Goal: Task Accomplishment & Management: Manage account settings

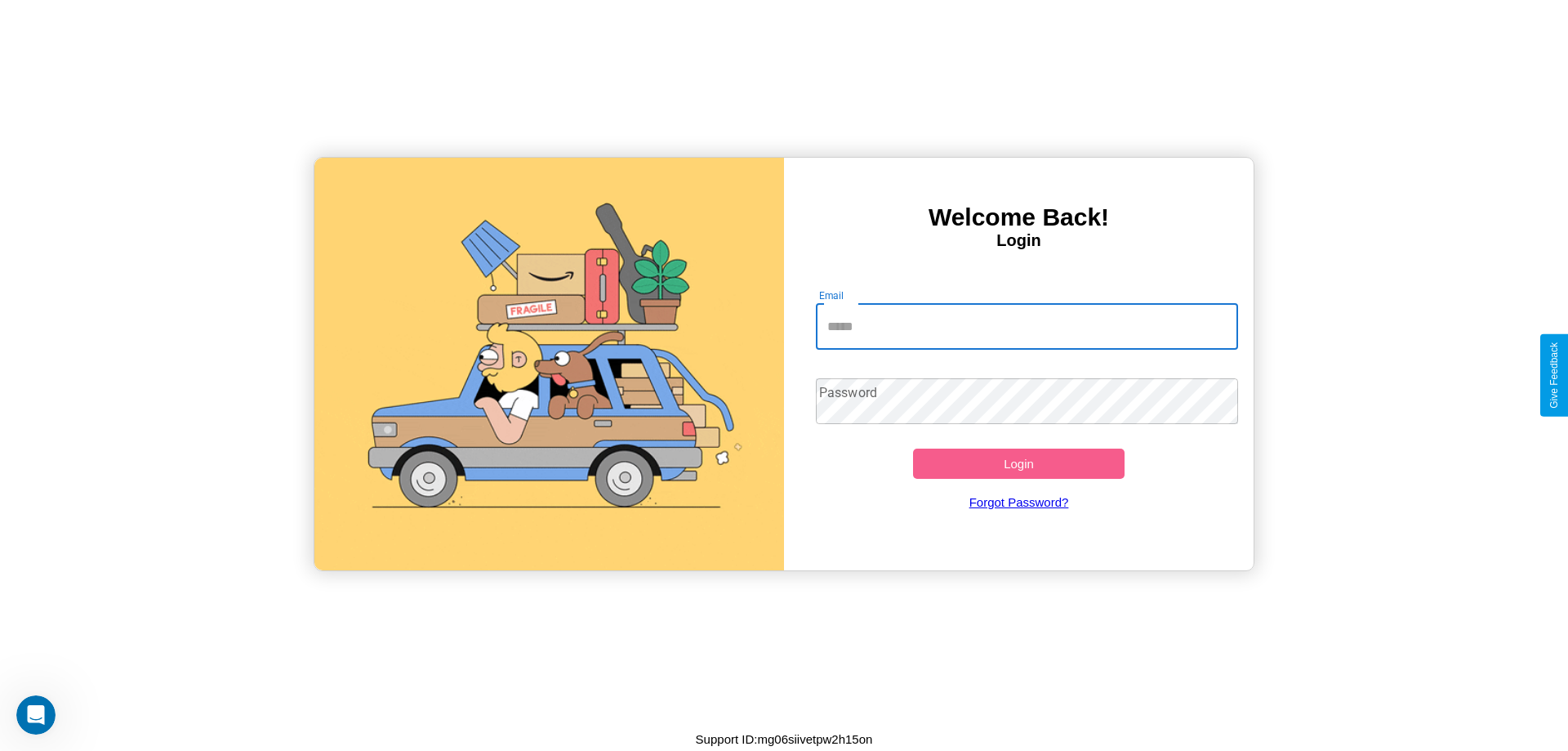
click at [1027, 326] on input "Email" at bounding box center [1028, 327] width 423 height 46
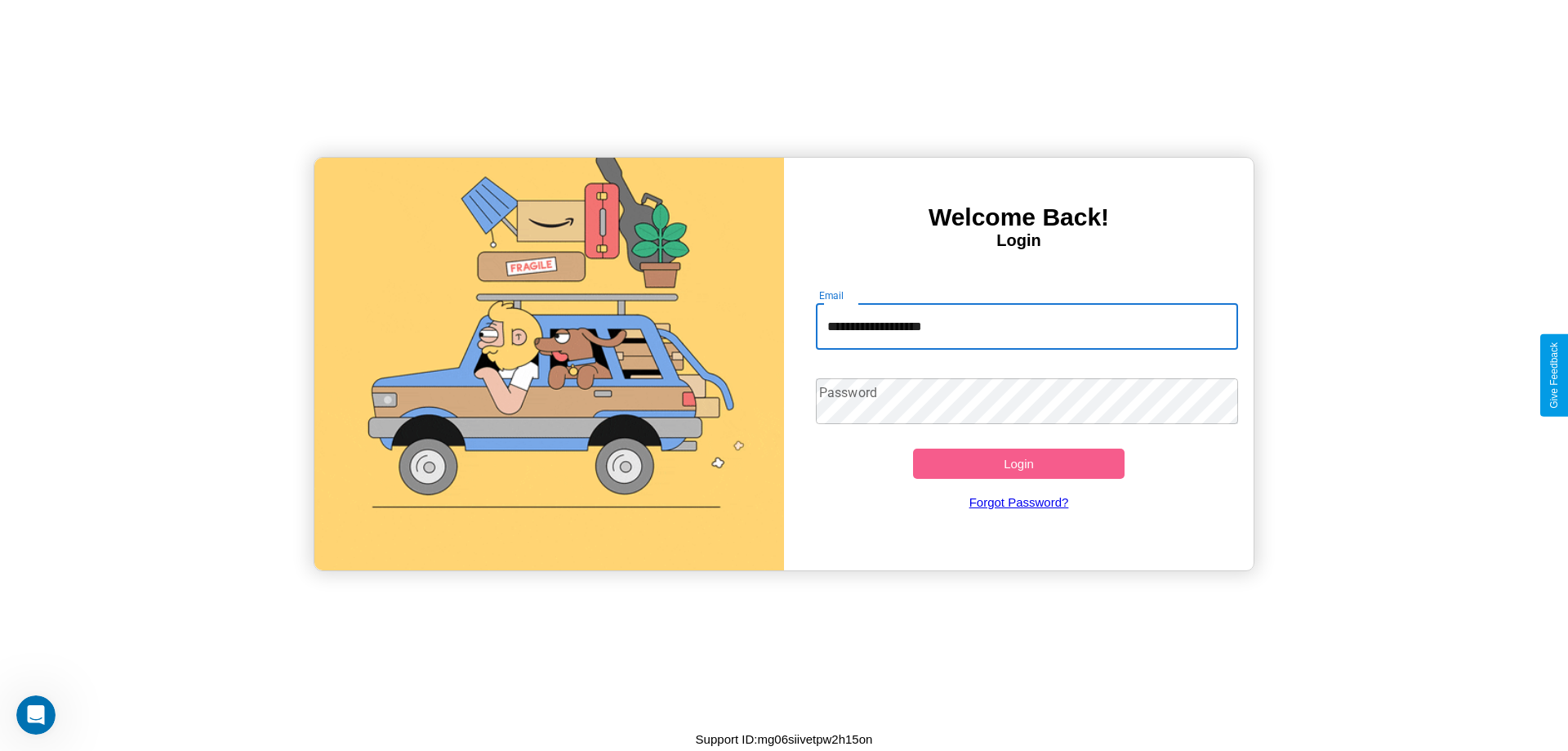
type input "**********"
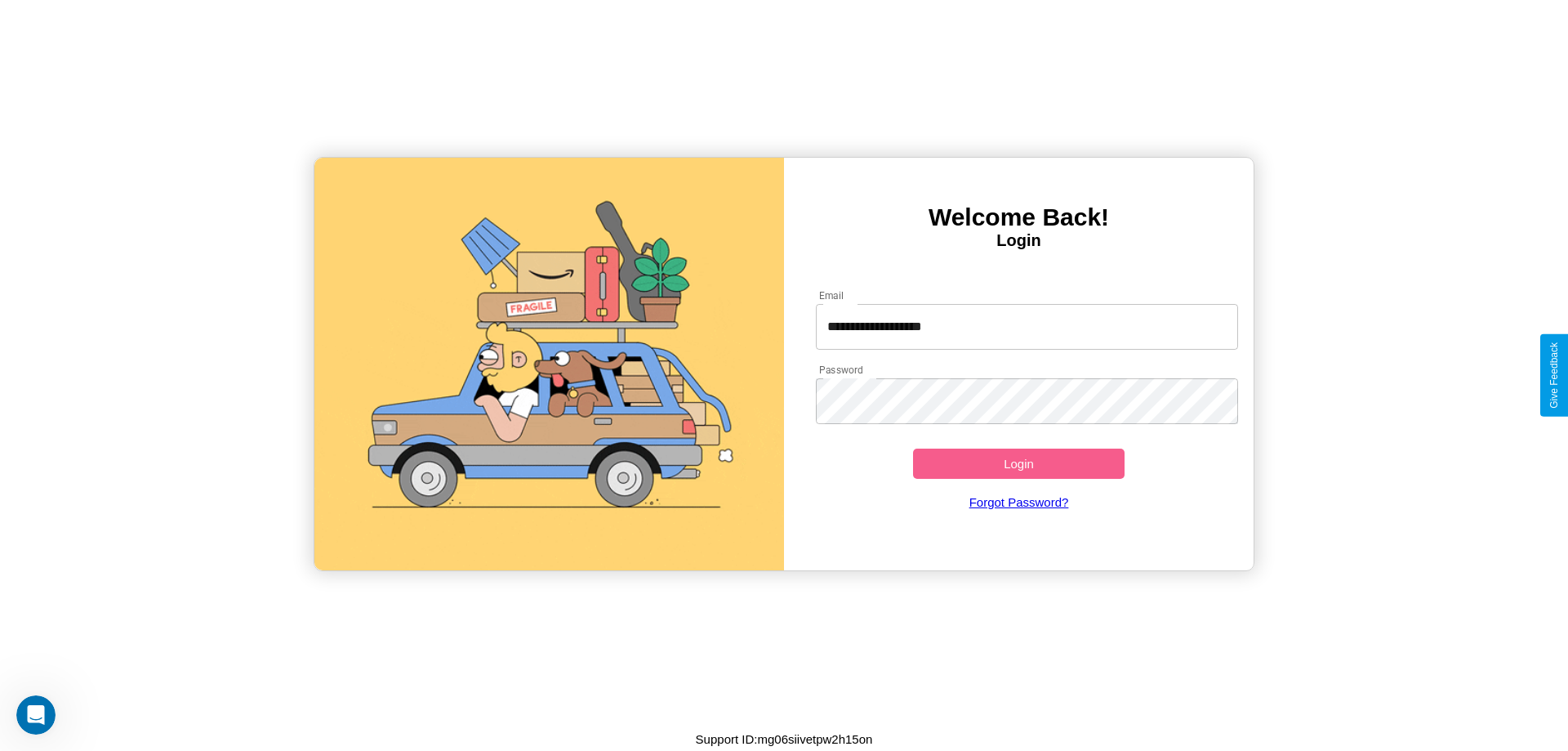
click at [1018, 463] on button "Login" at bounding box center [1019, 463] width 211 height 30
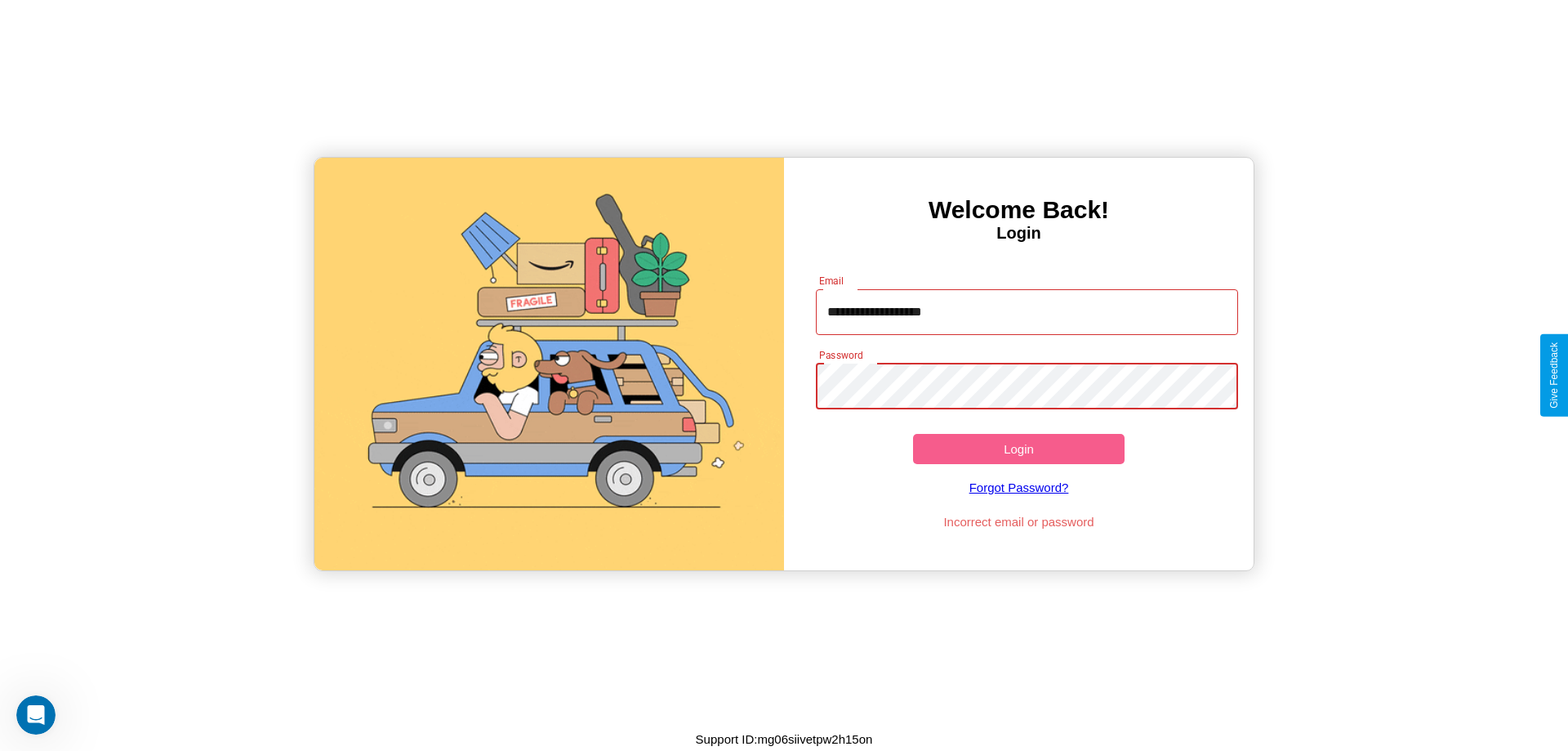
click at [1018, 449] on button "Login" at bounding box center [1019, 449] width 211 height 30
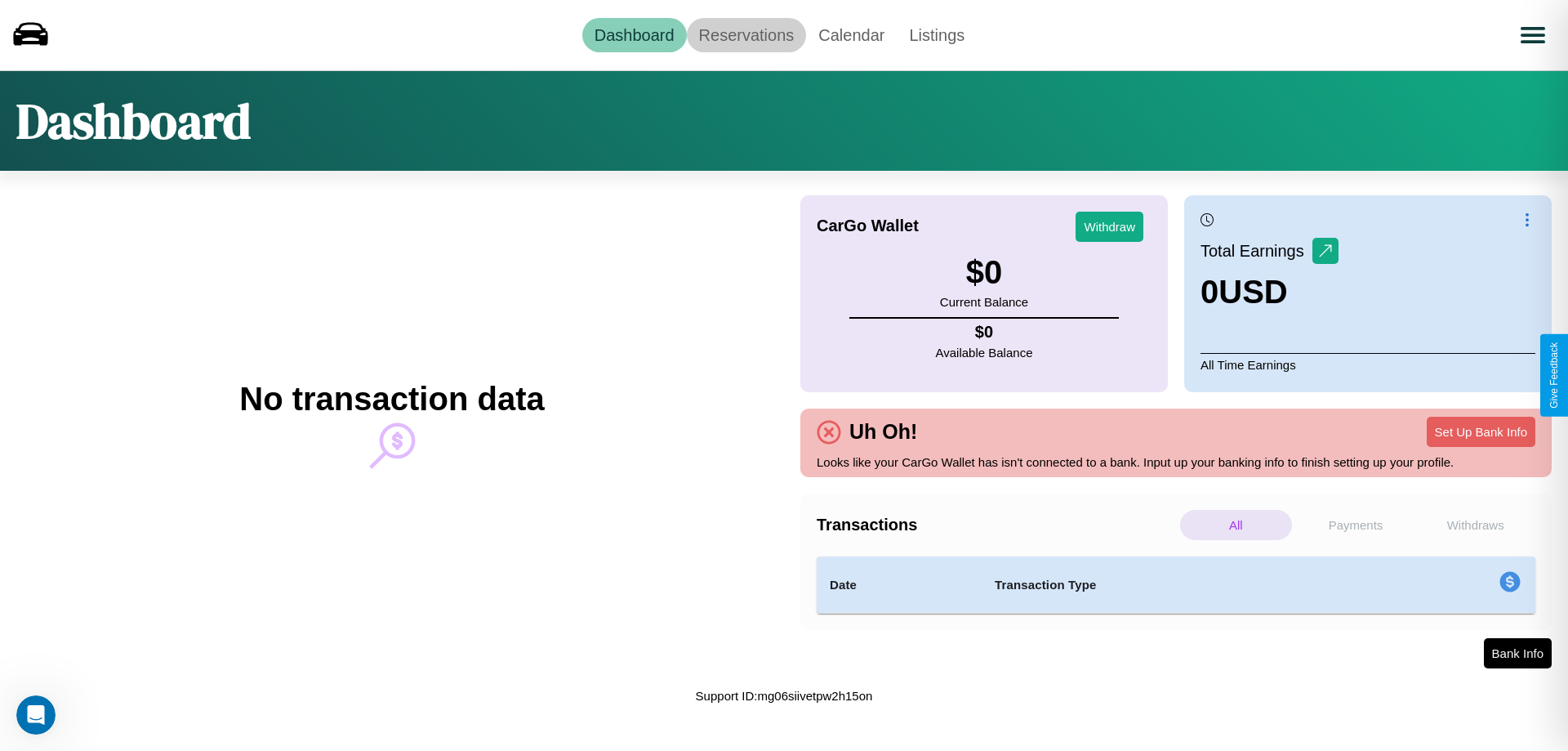
click at [745, 34] on link "Reservations" at bounding box center [746, 35] width 120 height 34
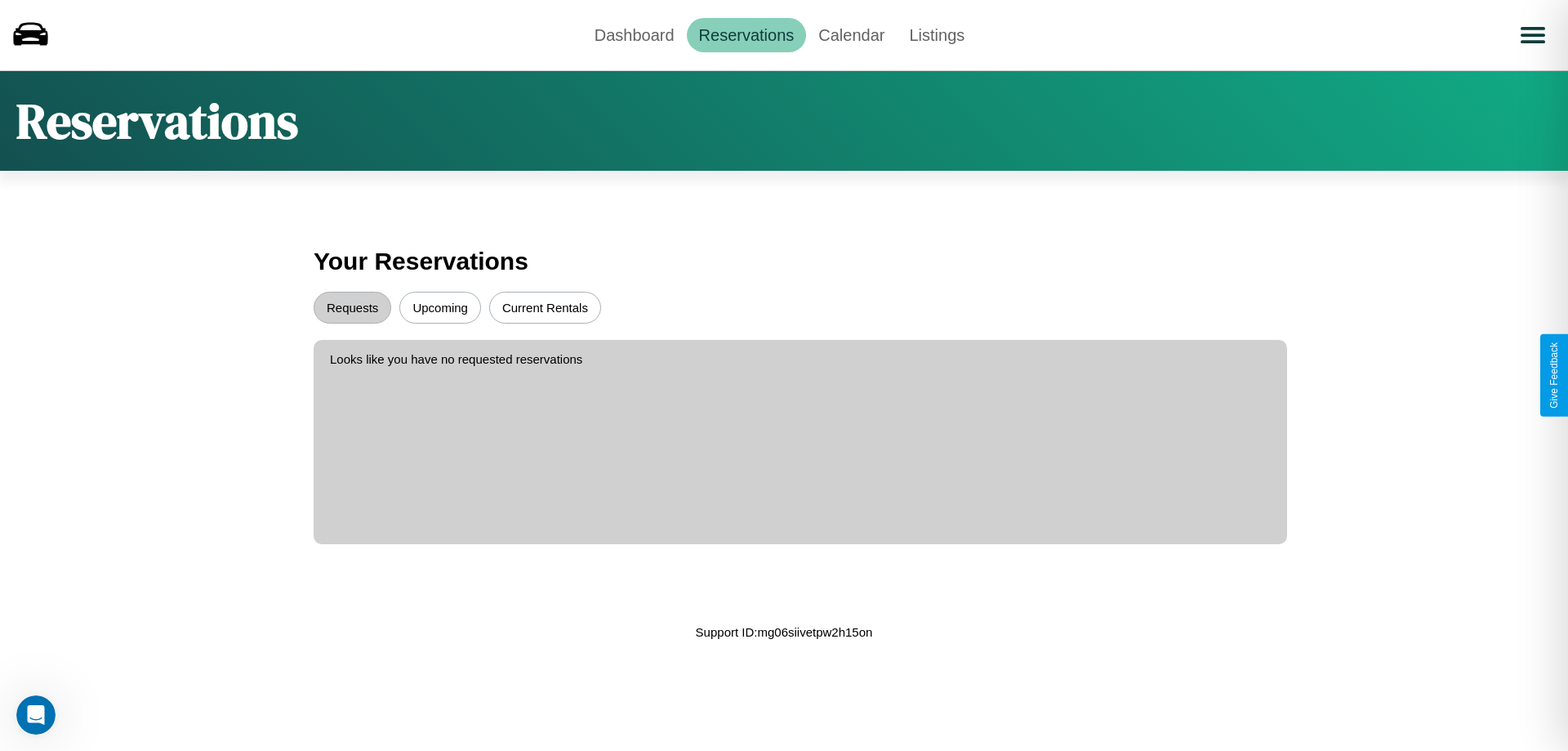
click at [440, 307] on button "Upcoming" at bounding box center [440, 307] width 82 height 32
click at [352, 307] on button "Requests" at bounding box center [352, 307] width 77 height 32
